Goal: Task Accomplishment & Management: Manage account settings

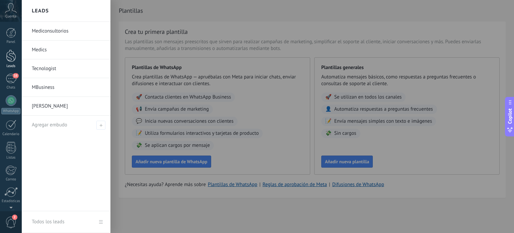
click at [10, 60] on div at bounding box center [11, 56] width 10 height 12
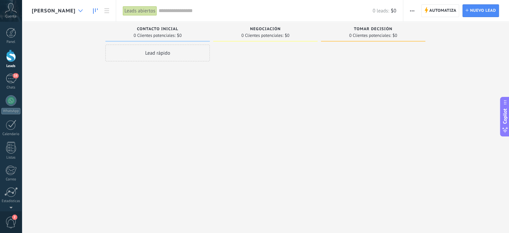
click at [86, 8] on div at bounding box center [80, 10] width 11 height 13
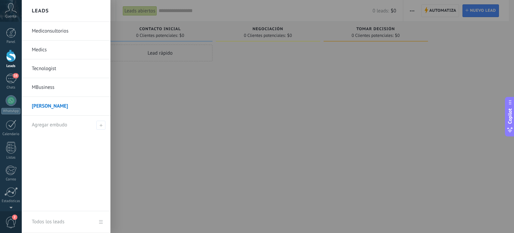
click at [58, 32] on link "Mediconsultorios" at bounding box center [68, 31] width 72 height 19
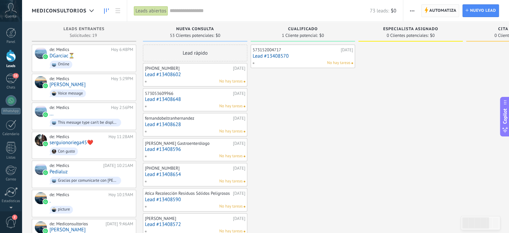
click at [428, 12] on span "Automatiza Automatiza" at bounding box center [440, 10] width 38 height 13
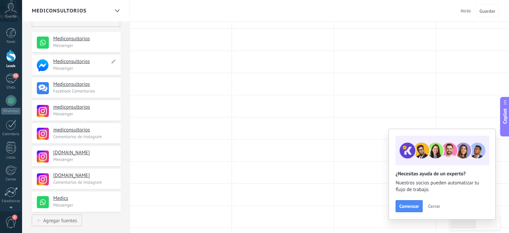
scroll to position [86, 0]
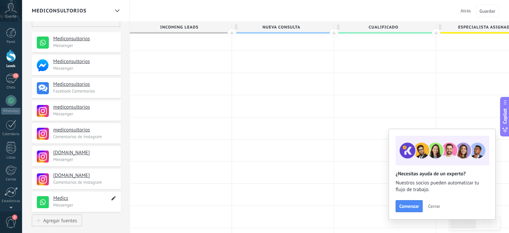
click at [113, 196] on icon at bounding box center [114, 198] width 8 height 8
type textarea "******"
click at [111, 203] on p "Messenger" at bounding box center [85, 205] width 64 height 6
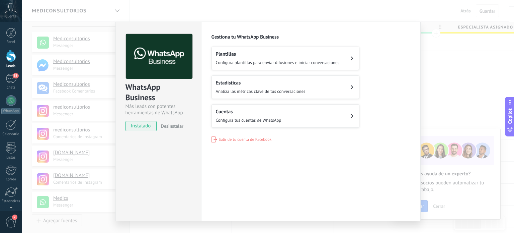
click at [438, 58] on div "WhatsApp Business Más leads con potentes herramientas de WhatsApp instalado Des…" at bounding box center [268, 116] width 492 height 233
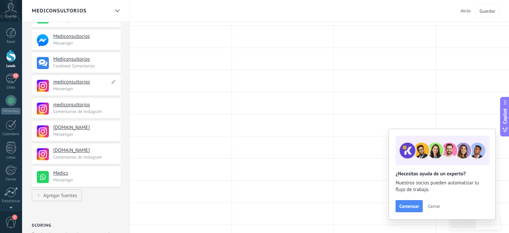
scroll to position [118, 0]
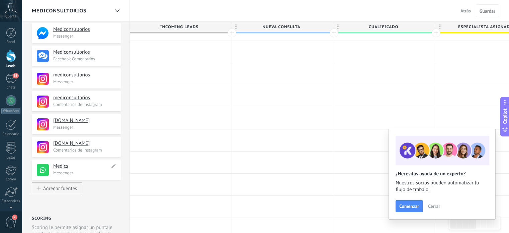
drag, startPoint x: 46, startPoint y: 167, endPoint x: 95, endPoint y: 174, distance: 50.4
click at [95, 174] on div "Medics ****** Messenger" at bounding box center [76, 169] width 89 height 20
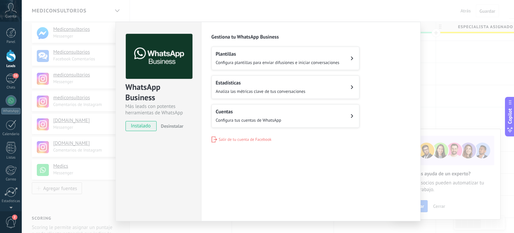
click at [478, 49] on div "WhatsApp Business Más leads con potentes herramientas de WhatsApp instalado Des…" at bounding box center [268, 116] width 492 height 233
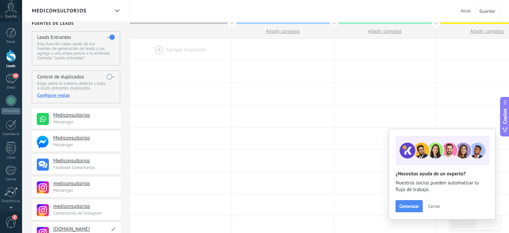
scroll to position [0, 0]
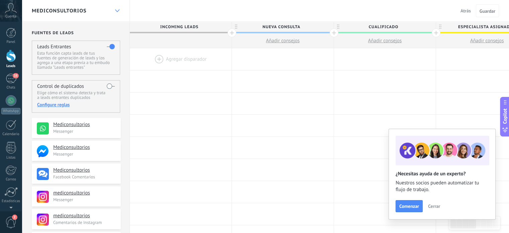
click at [117, 10] on icon at bounding box center [117, 10] width 4 height 3
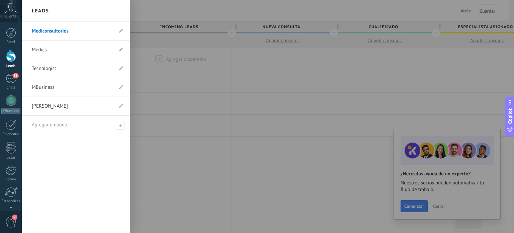
click at [40, 48] on link "Medics" at bounding box center [72, 49] width 81 height 19
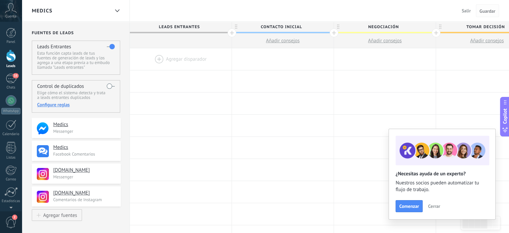
click at [486, 9] on span "Guardar" at bounding box center [487, 11] width 16 height 5
drag, startPoint x: 486, startPoint y: 10, endPoint x: 484, endPoint y: 14, distance: 4.5
click at [484, 14] on button "Guardar" at bounding box center [487, 10] width 23 height 13
click at [433, 206] on span "Cerrar" at bounding box center [434, 205] width 12 height 5
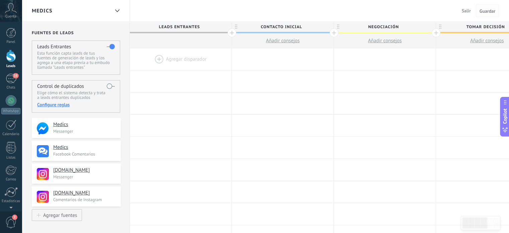
click at [491, 10] on span "Guardar" at bounding box center [487, 11] width 16 height 5
click at [488, 14] on button "Guardar" at bounding box center [487, 10] width 23 height 13
click at [105, 86] on div "Control de duplicados Elige cómo el sistema detecta y trata a leads entrantes d…" at bounding box center [76, 96] width 88 height 32
click at [110, 85] on label at bounding box center [111, 86] width 8 height 11
click at [468, 10] on span "Salir" at bounding box center [466, 11] width 9 height 6
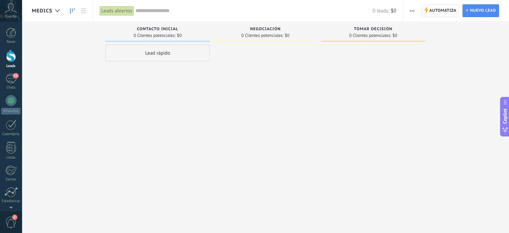
click at [439, 10] on span "Automatiza" at bounding box center [442, 11] width 27 height 12
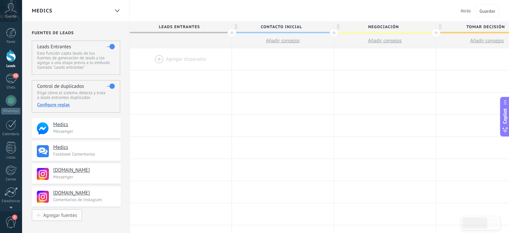
click at [65, 216] on div "Agregar fuentes" at bounding box center [60, 215] width 34 height 6
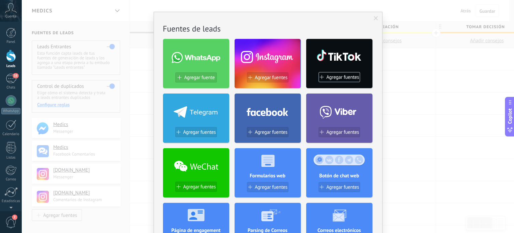
scroll to position [7, 0]
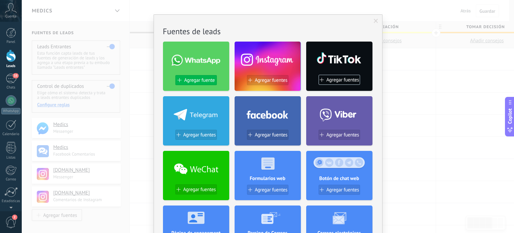
click at [193, 77] on span "Agregar fuente" at bounding box center [199, 80] width 30 height 6
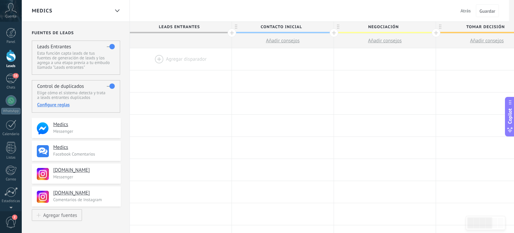
scroll to position [0, 0]
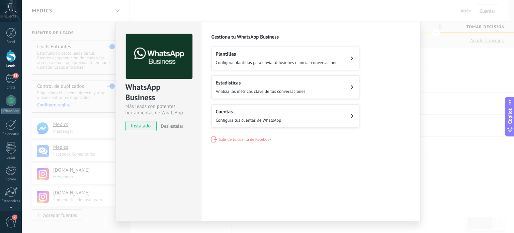
click at [261, 112] on h2 "Cuentas" at bounding box center [249, 111] width 66 height 6
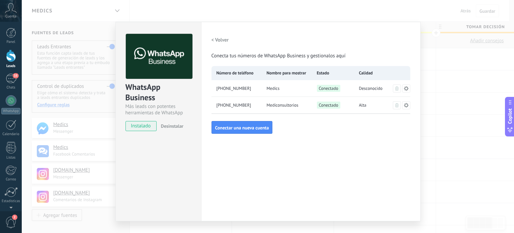
click at [347, 88] on div "Conectado" at bounding box center [333, 88] width 42 height 17
click at [364, 88] on span "Desconocido" at bounding box center [371, 88] width 24 height 7
click at [407, 86] on icon at bounding box center [406, 88] width 5 height 5
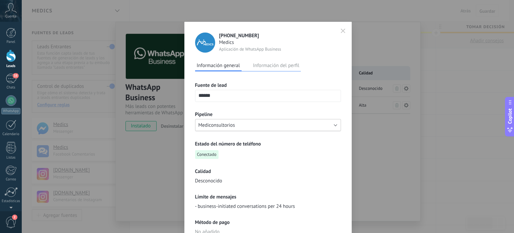
click at [285, 124] on button "Mediconsultorios" at bounding box center [268, 125] width 146 height 12
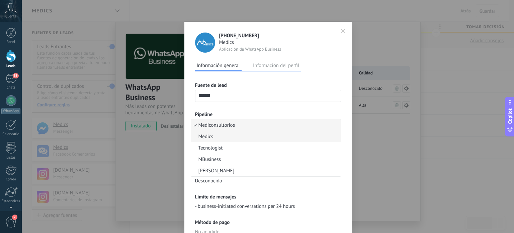
click at [241, 133] on span "Medics" at bounding box center [265, 136] width 148 height 6
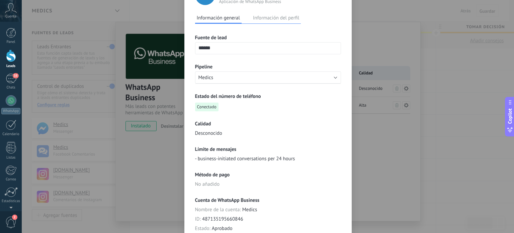
scroll to position [48, 0]
click at [381, 148] on div "**********" at bounding box center [268, 116] width 492 height 233
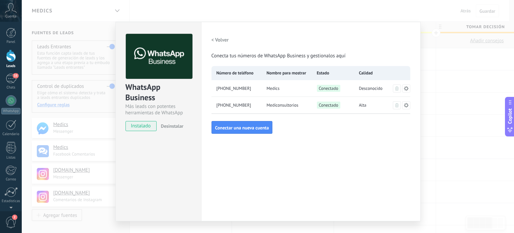
scroll to position [0, 0]
click at [407, 88] on icon at bounding box center [406, 88] width 5 height 5
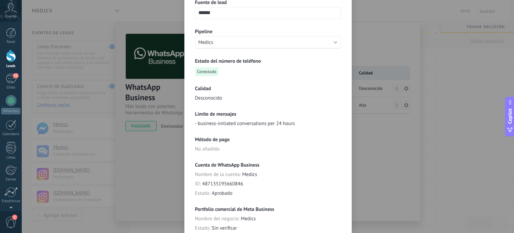
scroll to position [144, 0]
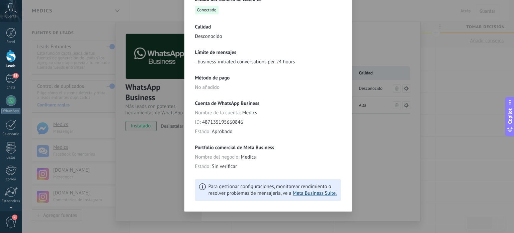
click at [314, 194] on link "Meta Business Suite." at bounding box center [315, 193] width 44 height 6
